Goal: Check status: Check status

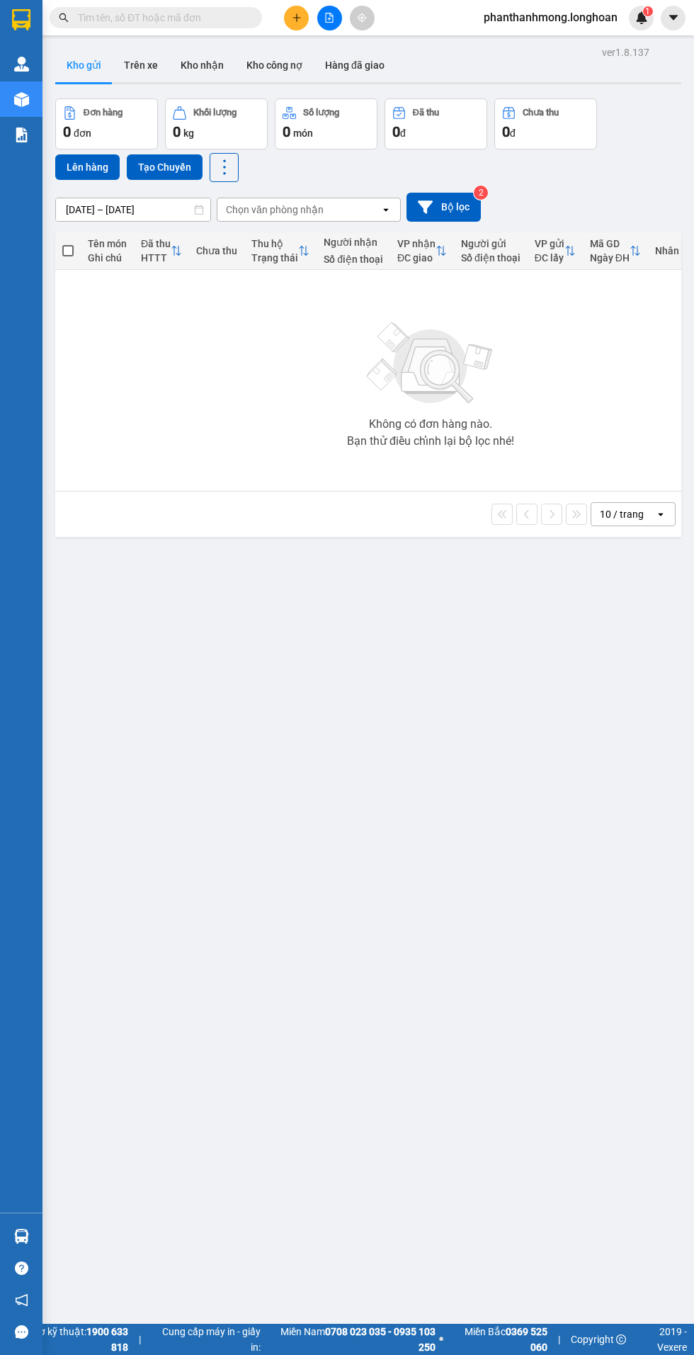
click at [356, 198] on div "Chọn văn phòng nhận" at bounding box center [298, 209] width 163 height 23
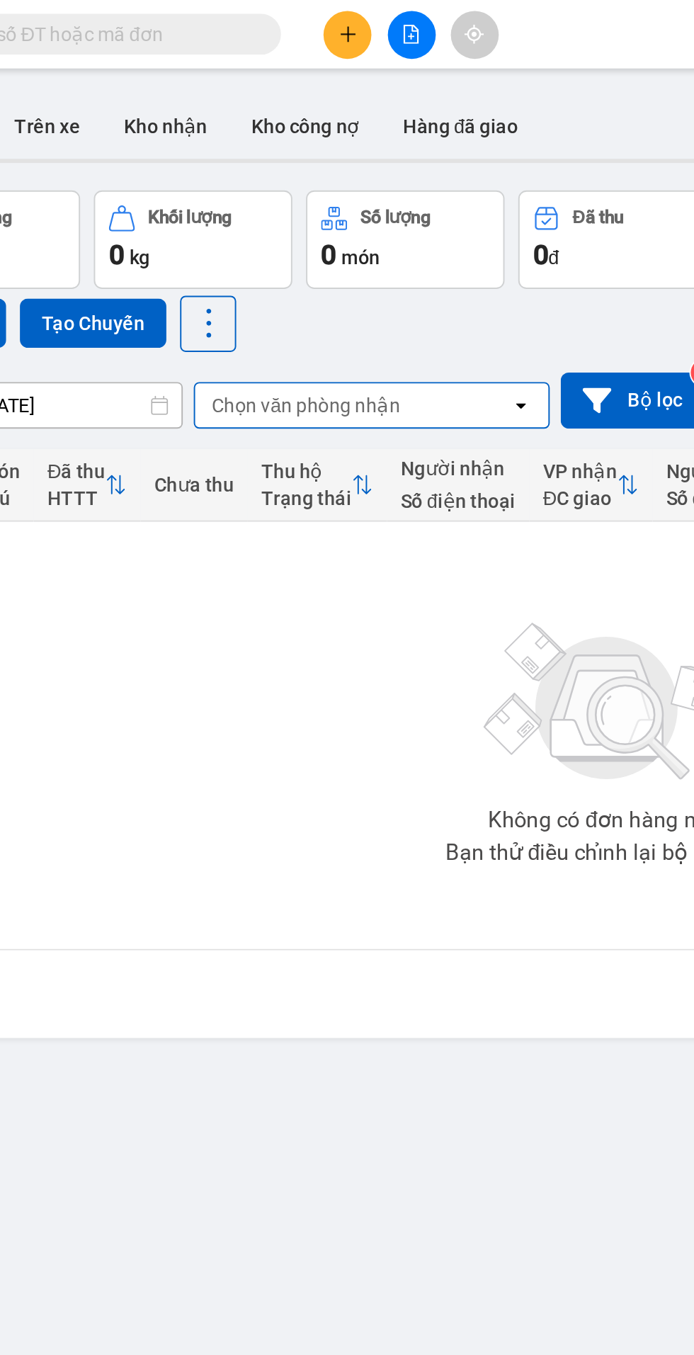
click at [347, 174] on div "Đơn hàng 0 đơn Khối lượng 0 kg Số lượng 0 món Đã thu 0 đ Chưa thu 0 đ Lên hàng …" at bounding box center [368, 140] width 626 height 84
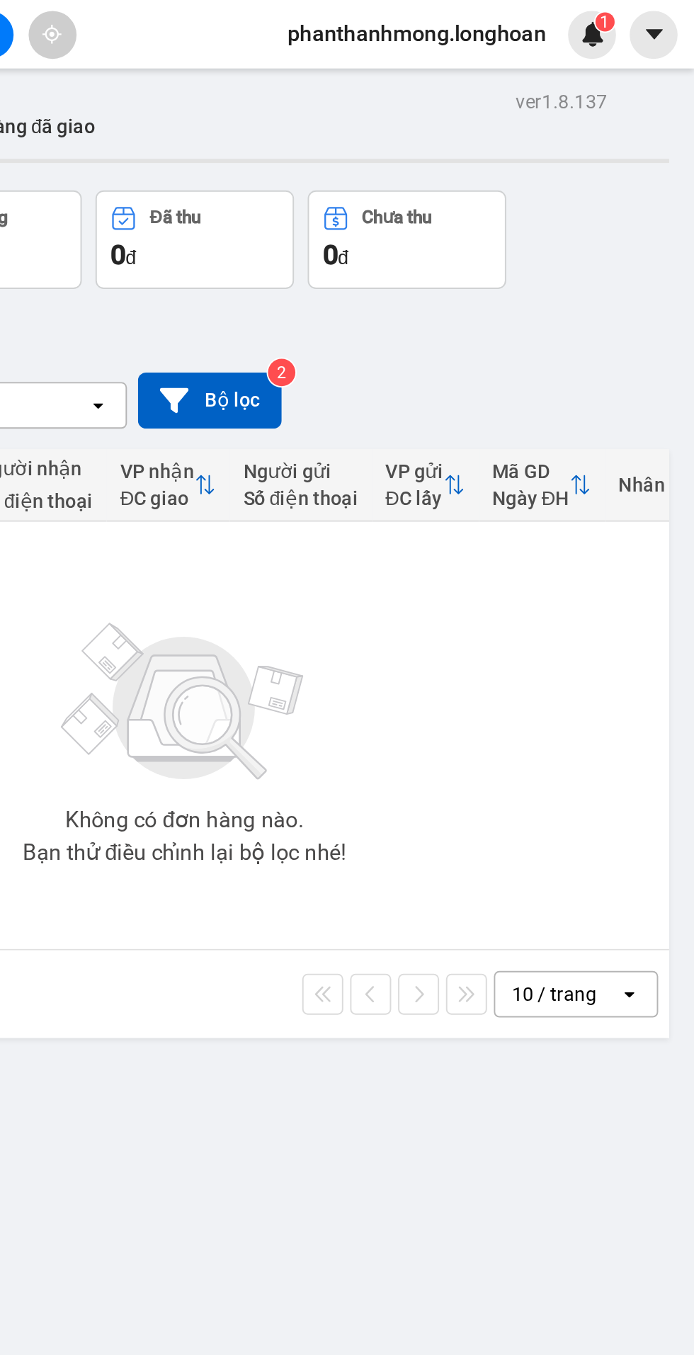
click at [649, 113] on div "Đơn hàng 0 đơn Khối lượng 0 kg Số lượng 0 món Đã thu 0 đ Chưa thu 0 đ Lên hàng …" at bounding box center [368, 140] width 626 height 84
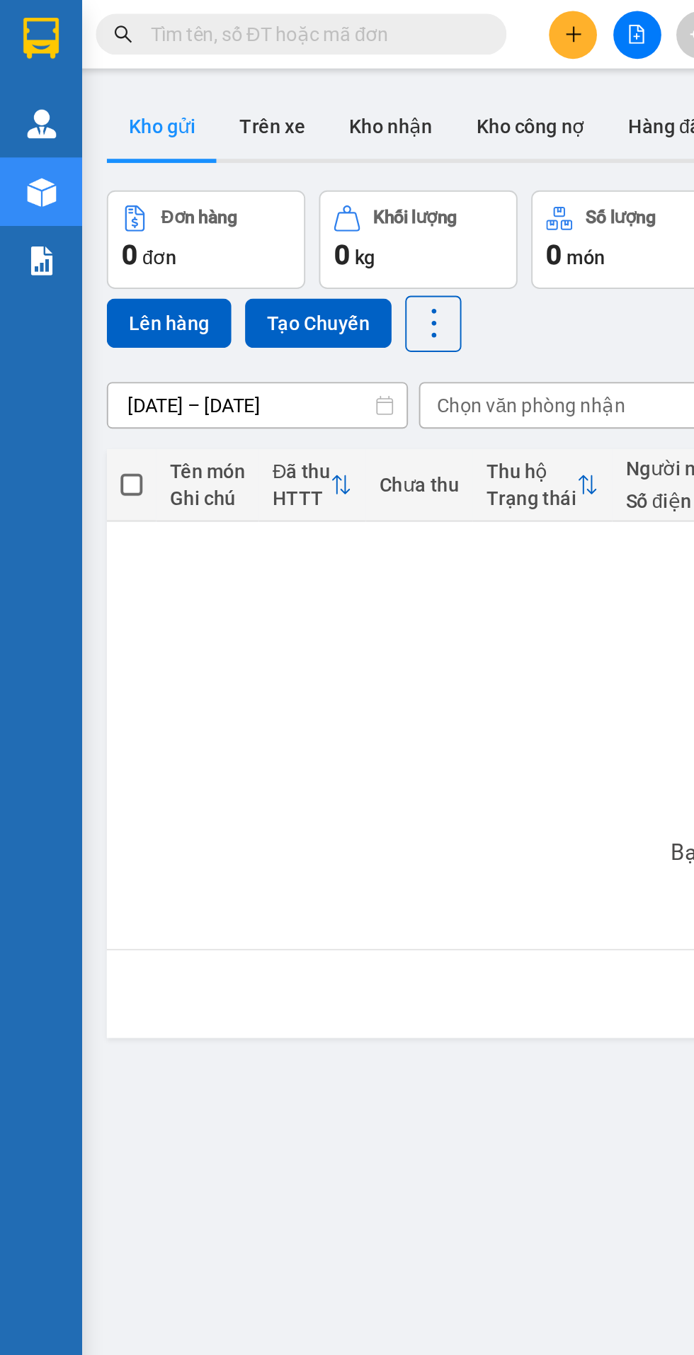
click at [34, 62] on div "Quản Lý" at bounding box center [21, 63] width 43 height 35
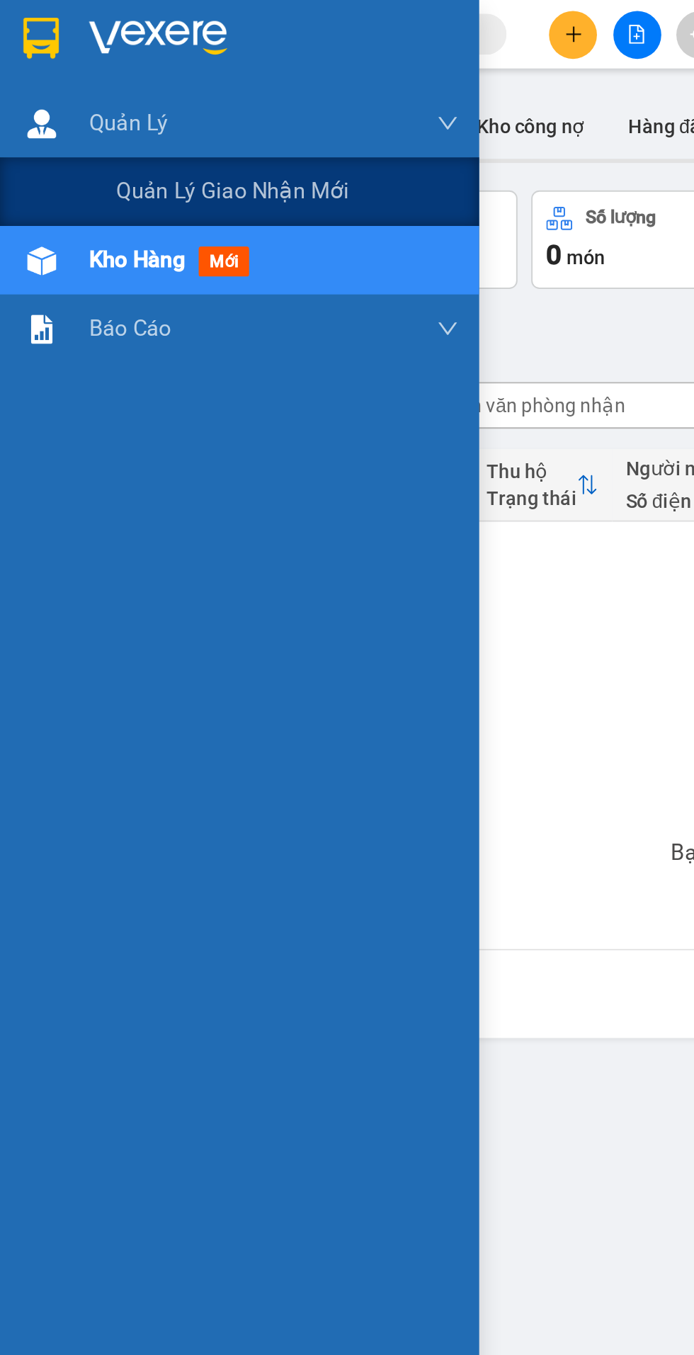
click at [154, 98] on span "Quản lý giao nhận mới" at bounding box center [120, 99] width 120 height 18
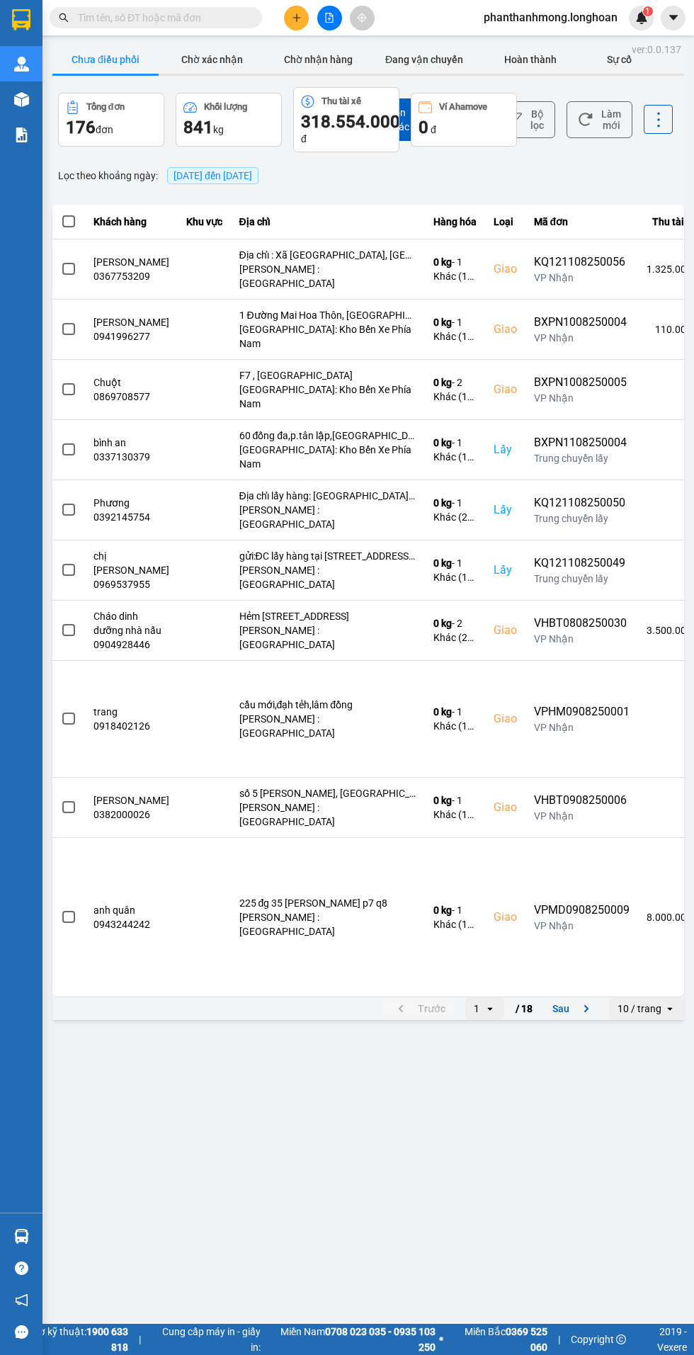
click at [34, 1253] on div "Hàng sắp về" at bounding box center [21, 1237] width 43 height 32
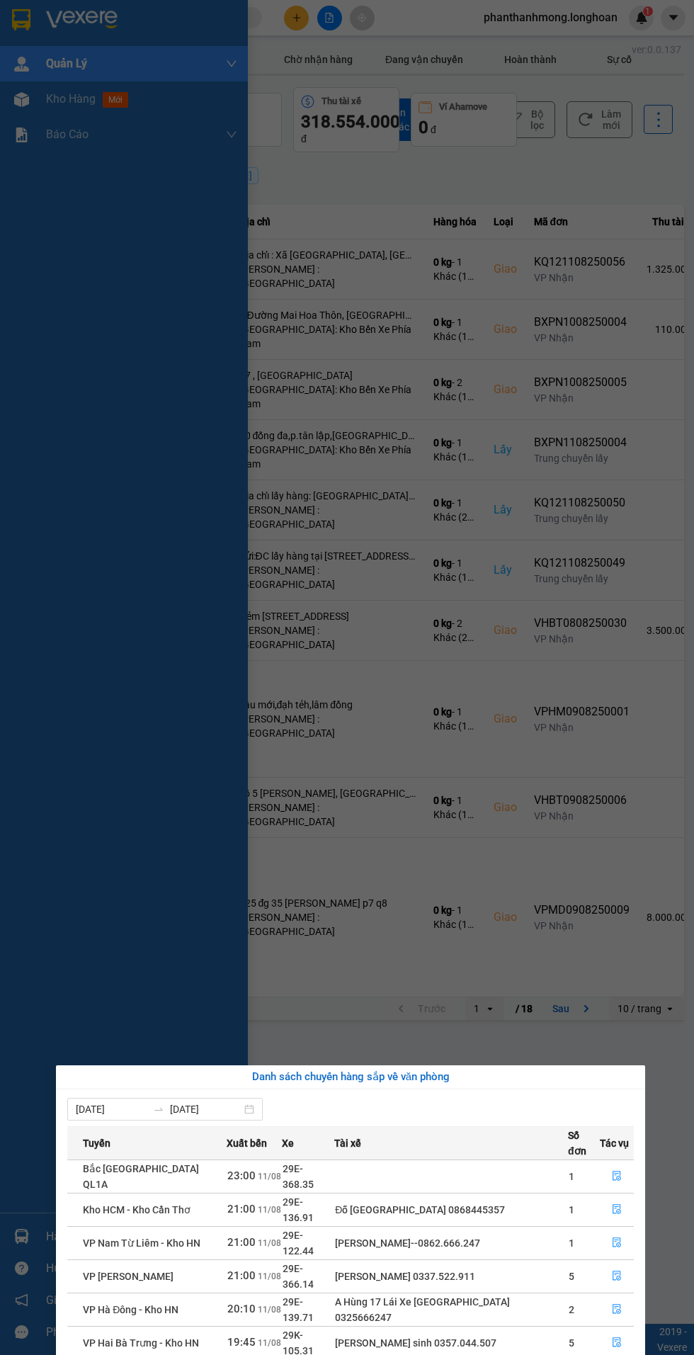
scroll to position [21, 0]
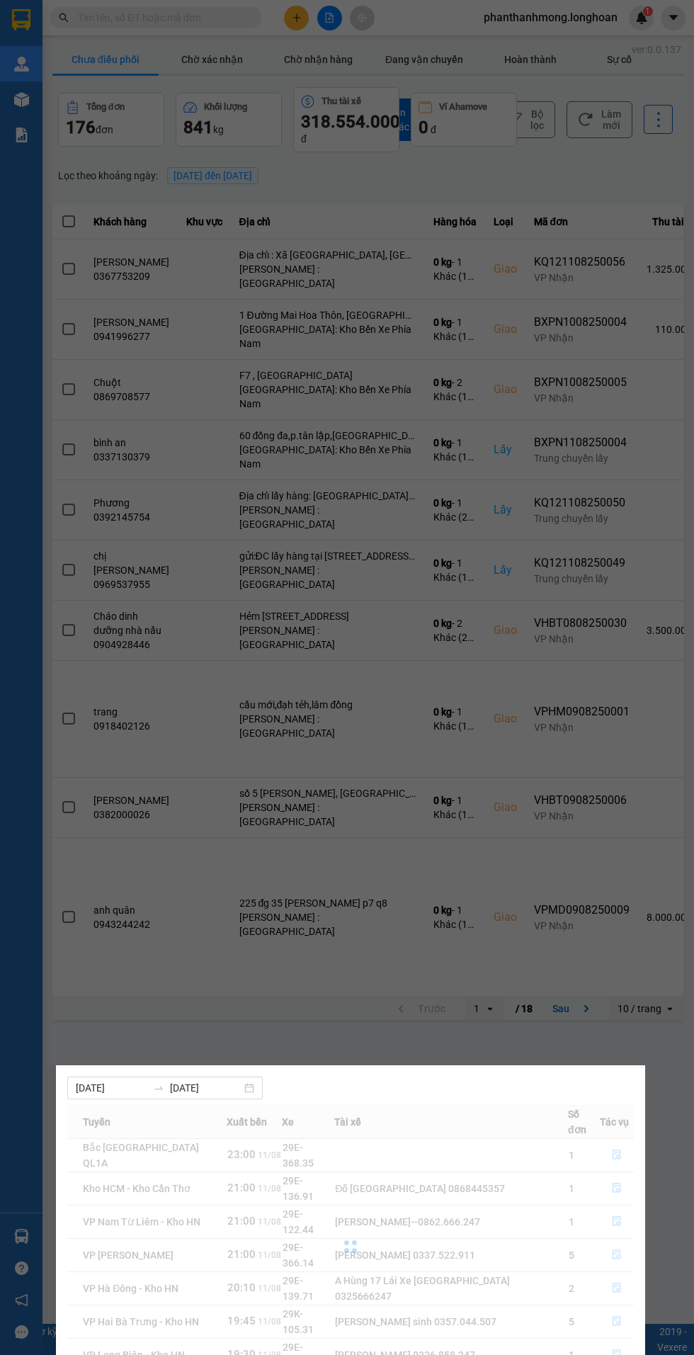
scroll to position [0, 0]
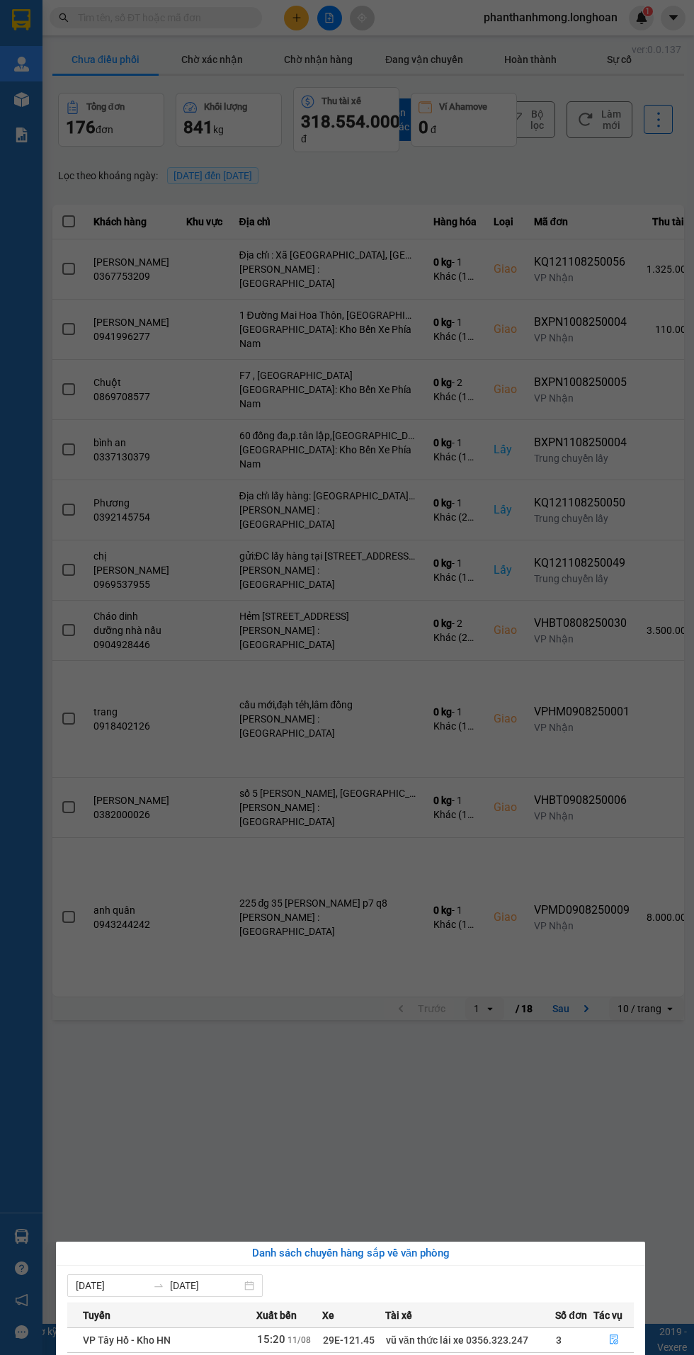
click at [611, 1355] on icon "file-done" at bounding box center [614, 1364] width 10 height 10
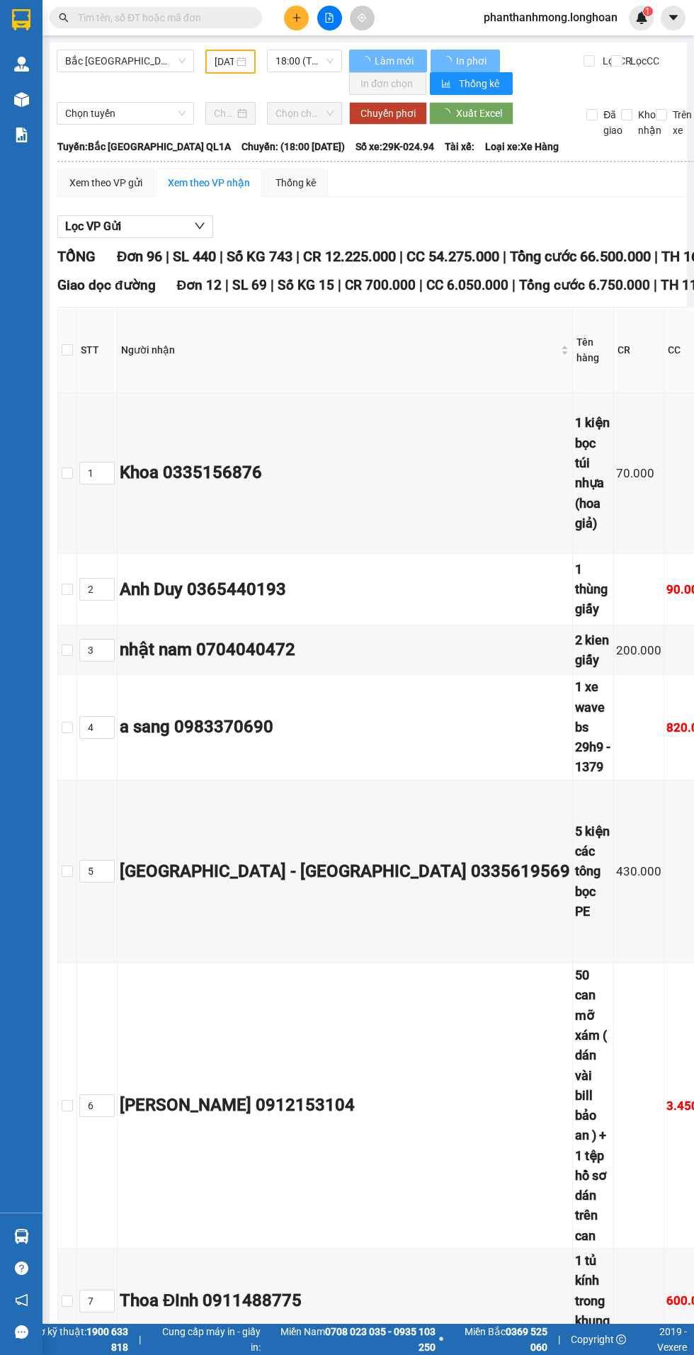
click at [217, 183] on div "Xem theo VP nhận" at bounding box center [209, 183] width 82 height 16
type input "[DATE]"
click at [145, 232] on button "Lọc VP Gửi" at bounding box center [135, 226] width 156 height 23
click at [151, 306] on label "[GEOGRAPHIC_DATA]" at bounding box center [89, 316] width 156 height 20
click at [23, 310] on input "[GEOGRAPHIC_DATA]" at bounding box center [16, 315] width 11 height 11
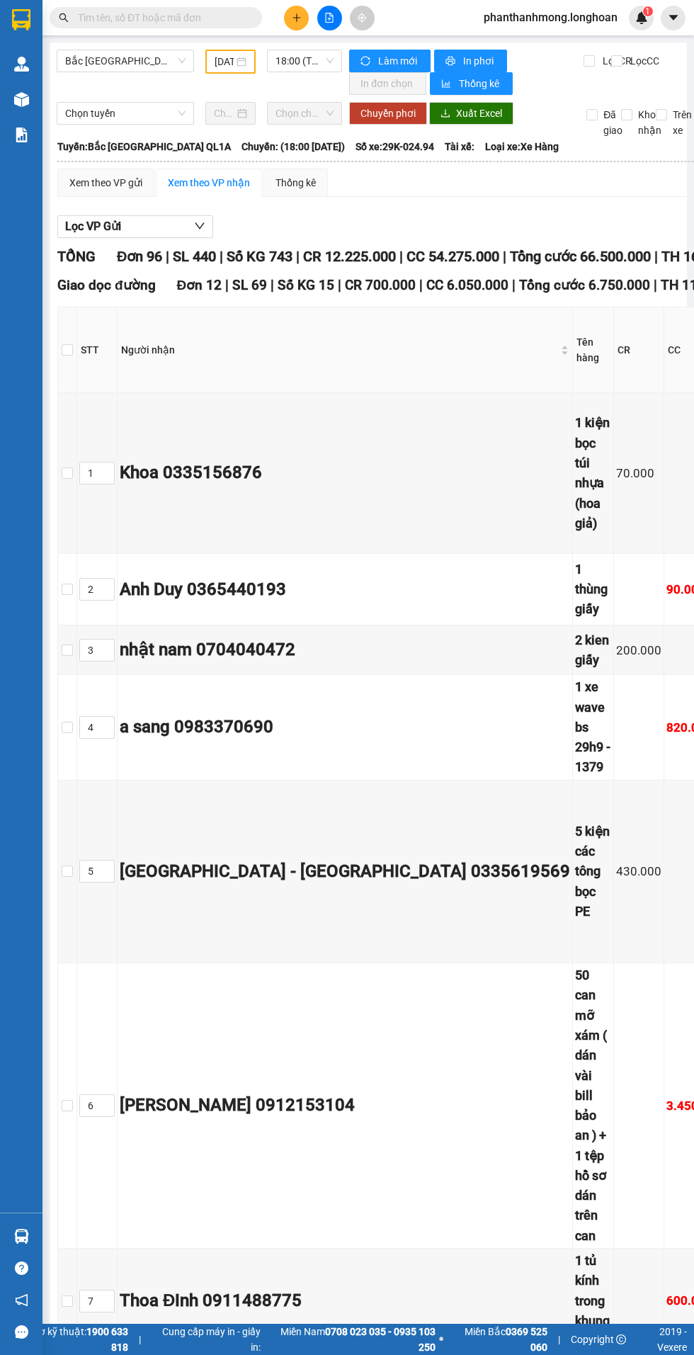
checkbox input "true"
click at [157, 234] on button "Lọc VP Gửi" at bounding box center [135, 226] width 156 height 23
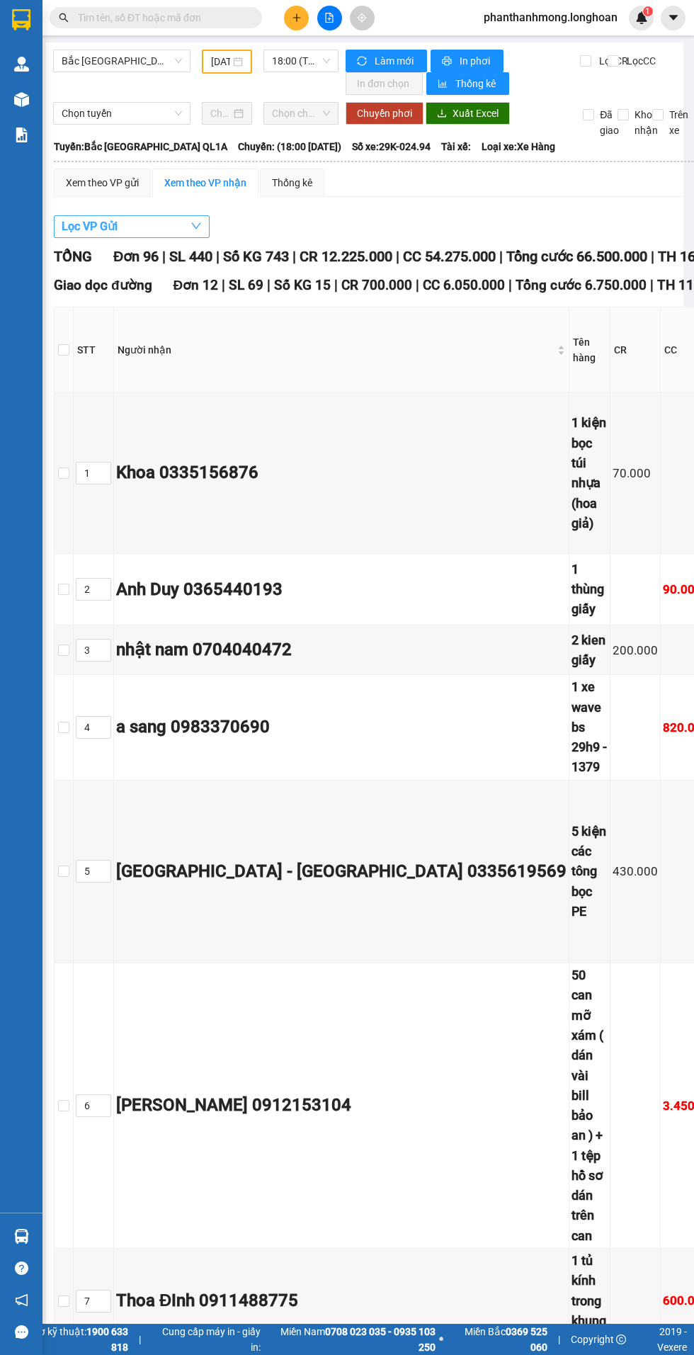
click at [166, 226] on button "Lọc VP Gửi" at bounding box center [132, 226] width 156 height 23
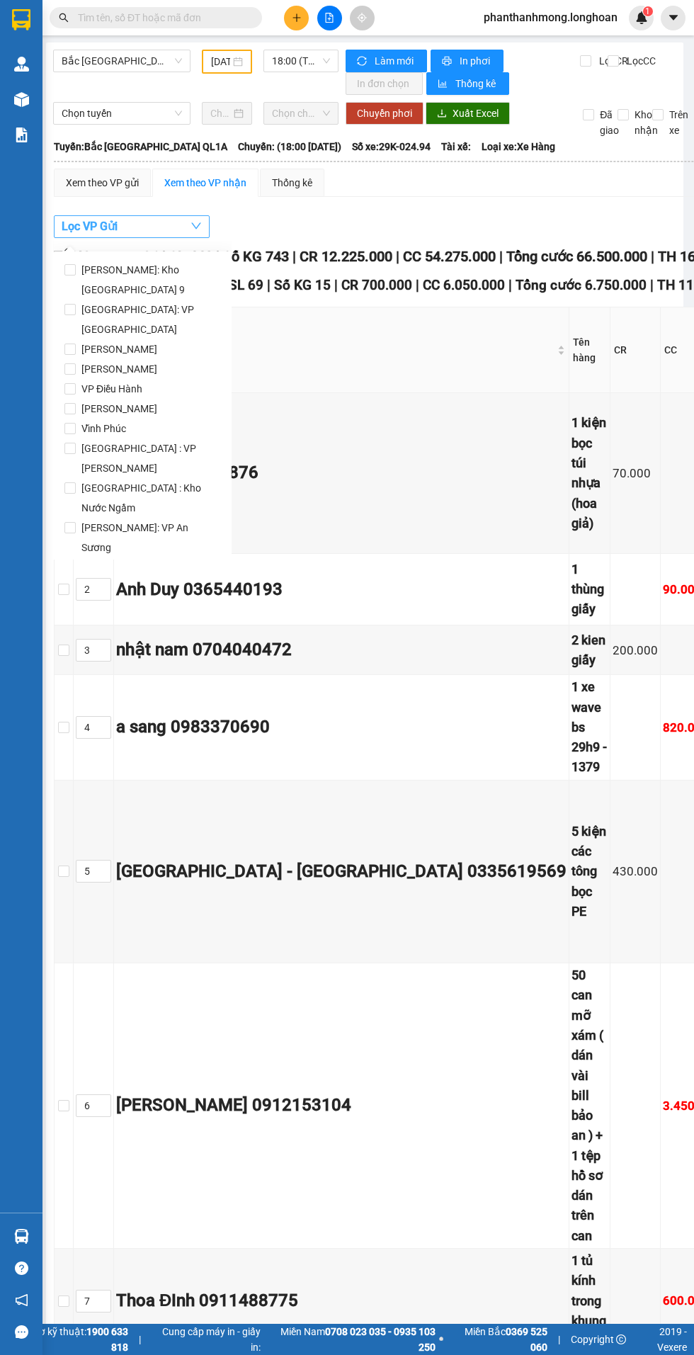
click at [165, 221] on button "Lọc VP Gửi" at bounding box center [132, 226] width 156 height 23
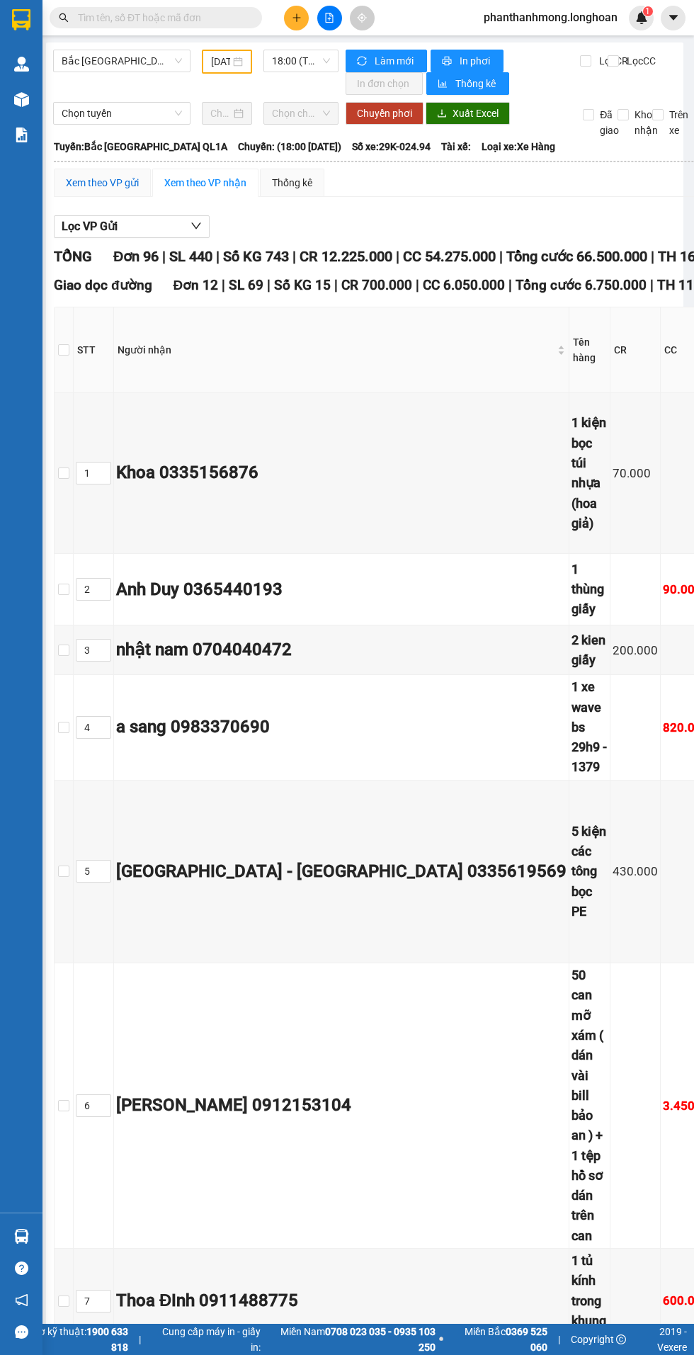
click at [103, 187] on div "Xem theo VP gửi" at bounding box center [102, 183] width 73 height 16
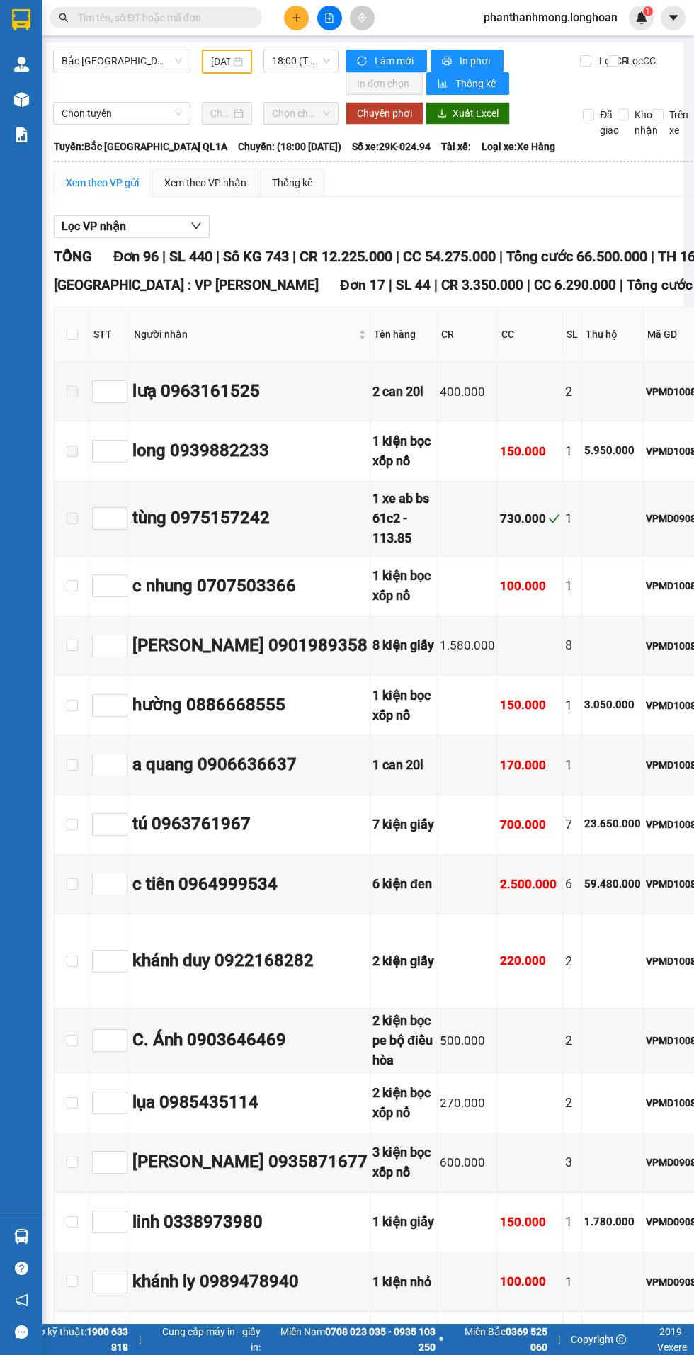
scroll to position [0, 4]
click at [213, 181] on div "Xem theo VP nhận" at bounding box center [205, 183] width 82 height 16
